Goal: Transaction & Acquisition: Purchase product/service

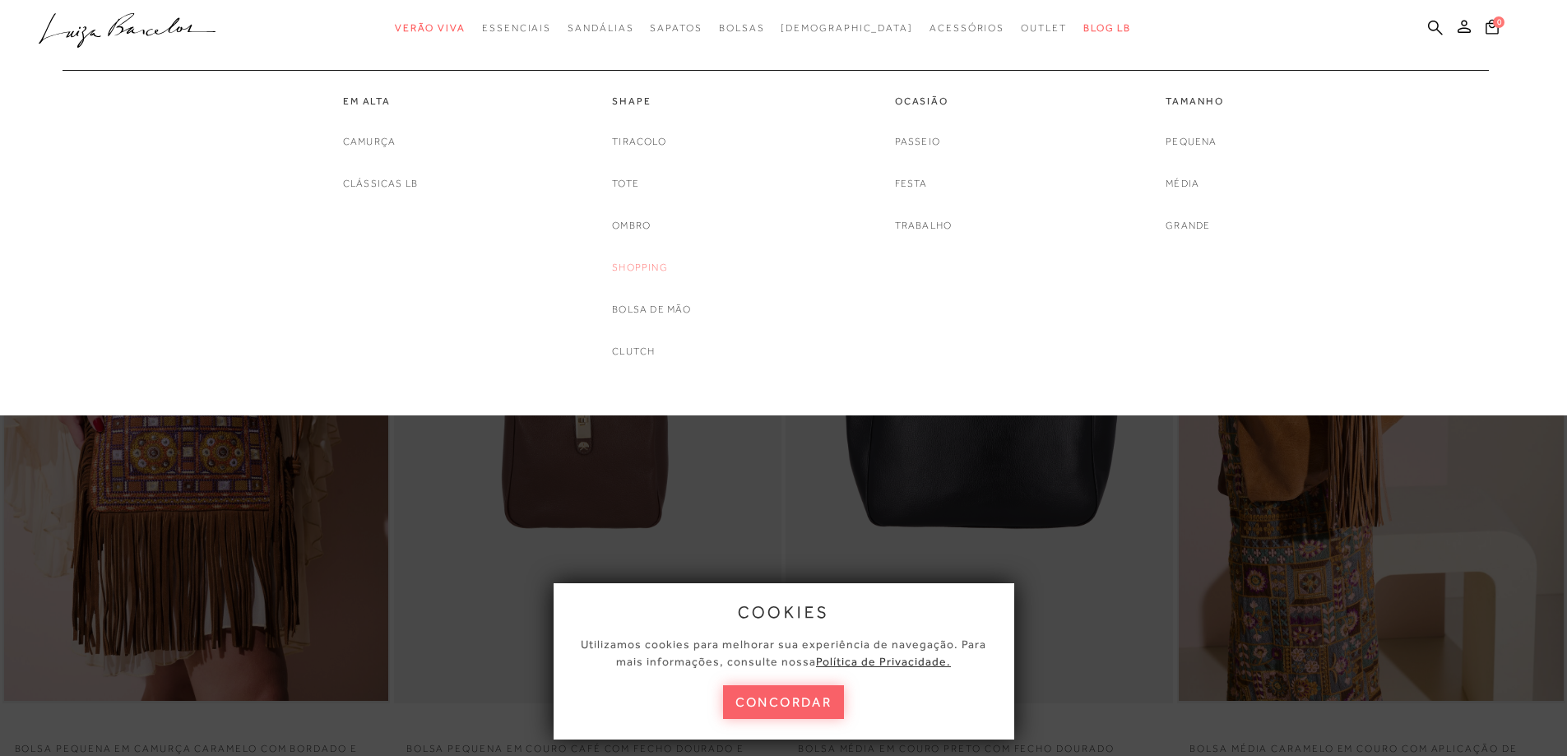
click at [641, 266] on link "Shopping" at bounding box center [640, 267] width 56 height 17
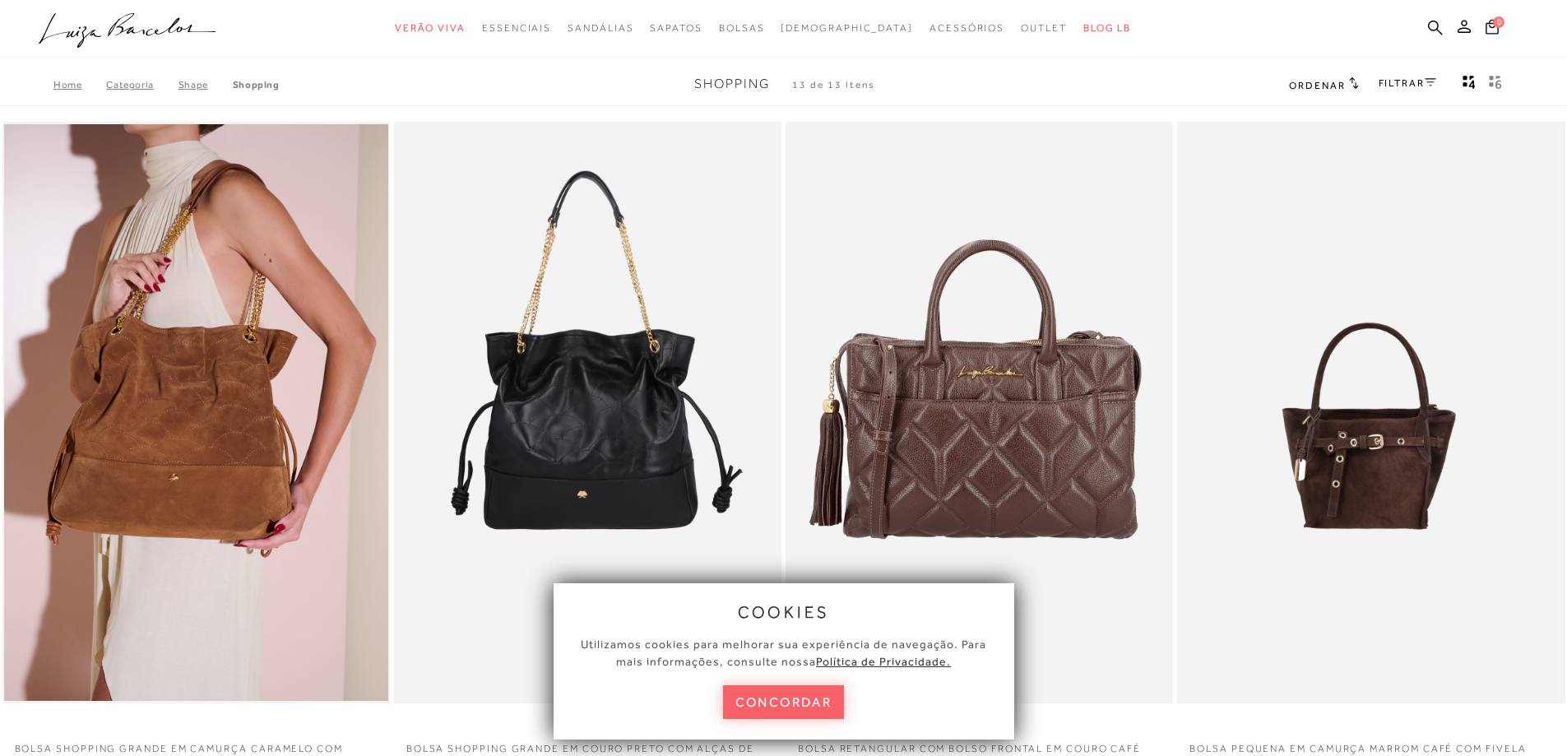
click at [582, 447] on img at bounding box center [589, 413] width 386 height 582
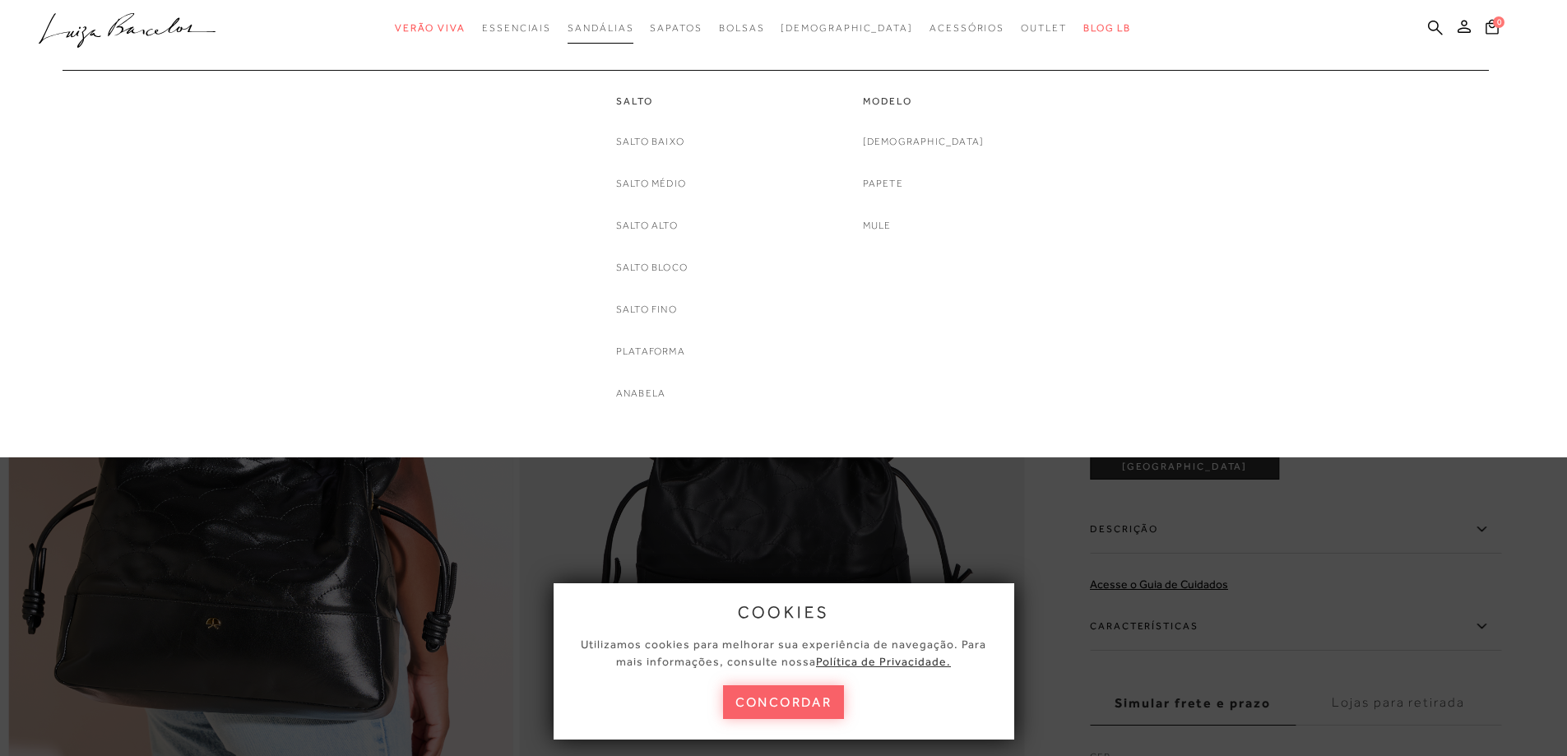
click at [633, 30] on span "Sandálias" at bounding box center [601, 28] width 66 height 12
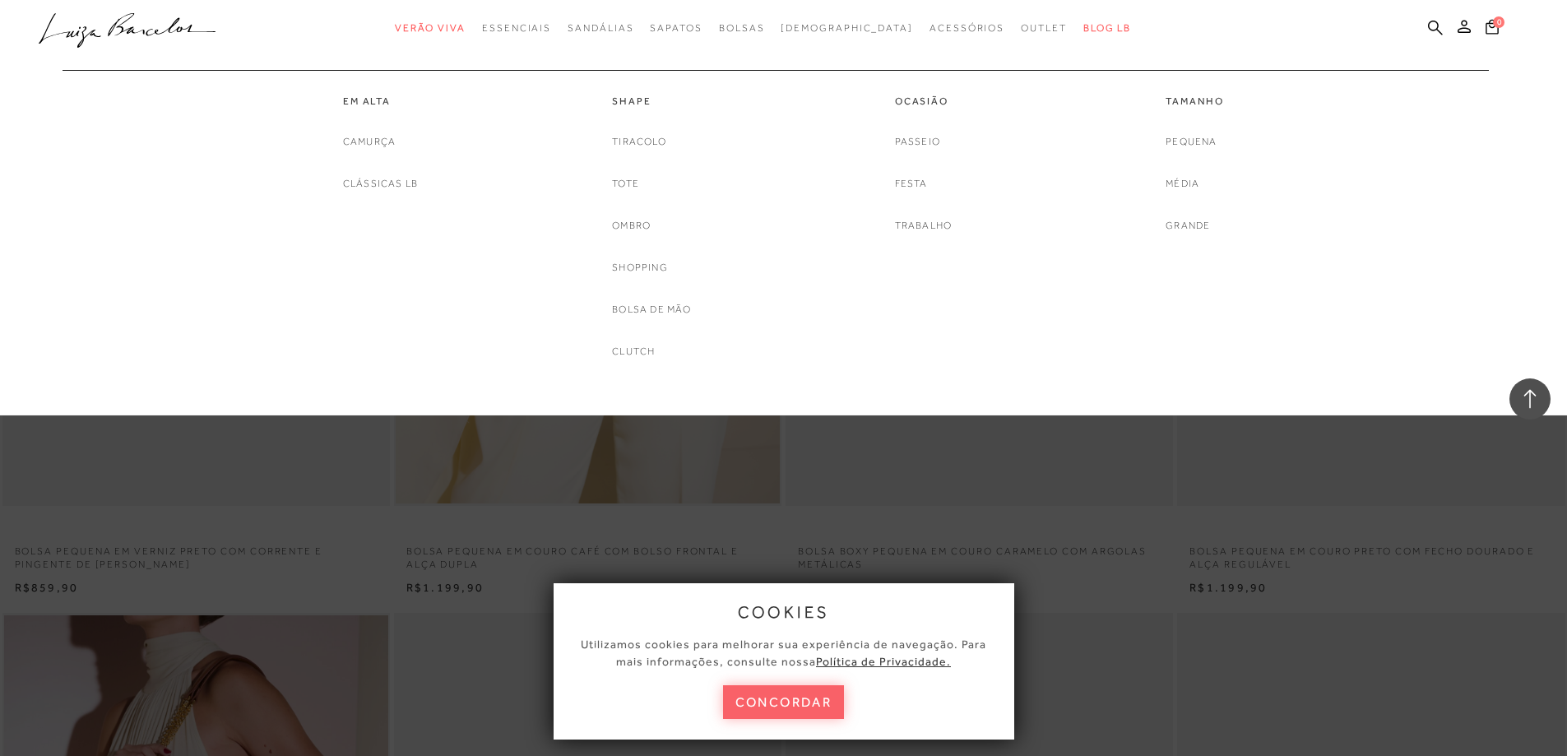
scroll to position [1974, 0]
